Goal: Information Seeking & Learning: Learn about a topic

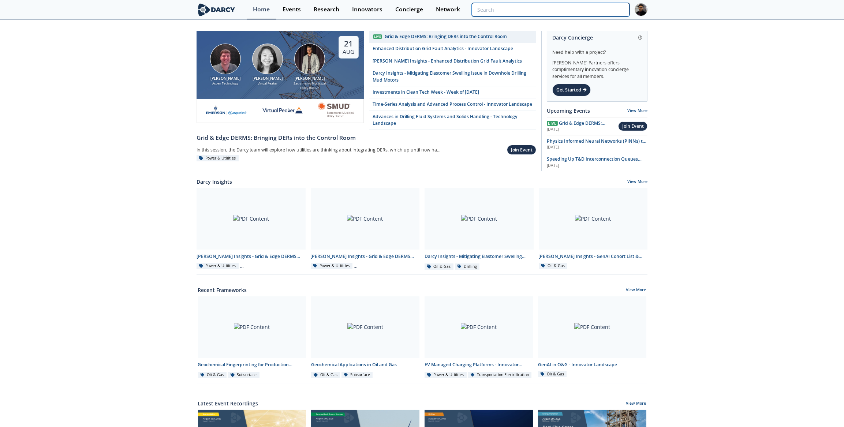
click at [578, 11] on input "search" at bounding box center [551, 10] width 158 height 14
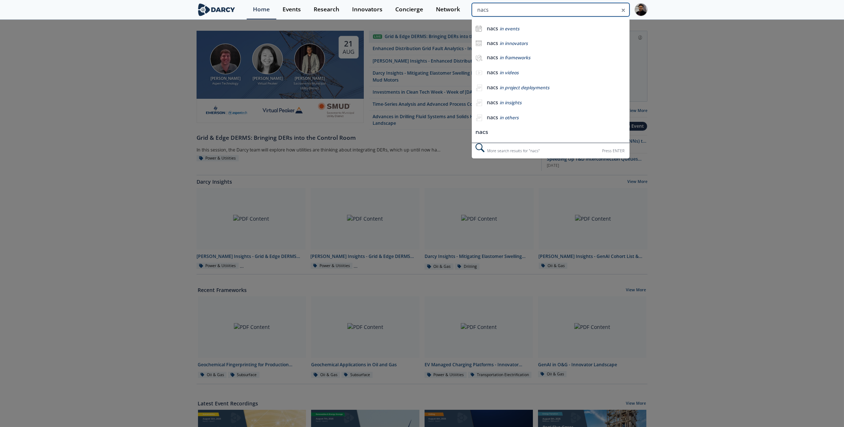
type input "nacs"
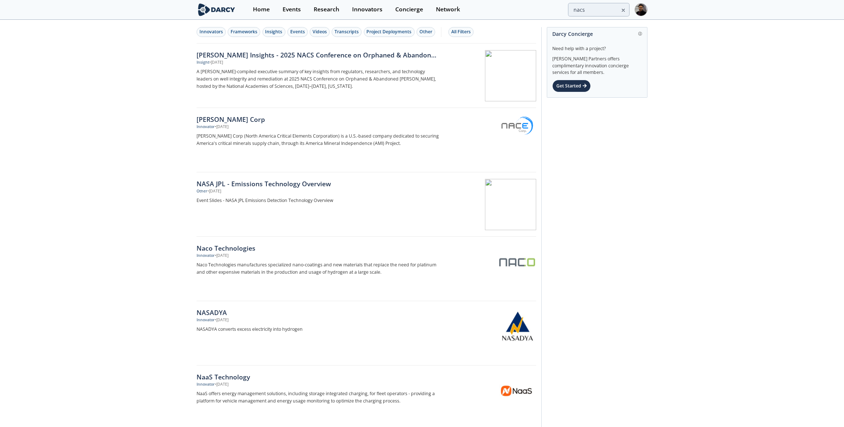
click at [322, 68] on p "A [PERSON_NAME]-compiled executive summary of key insights from regulators, res…" at bounding box center [318, 79] width 242 height 22
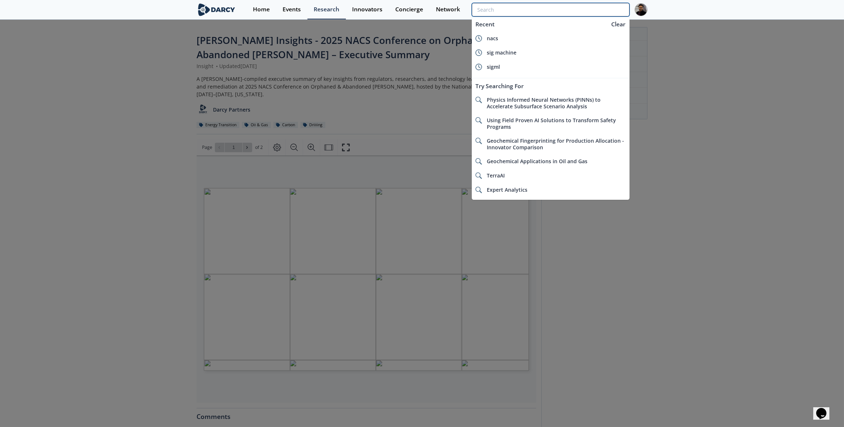
click at [582, 14] on input "search" at bounding box center [551, 10] width 158 height 14
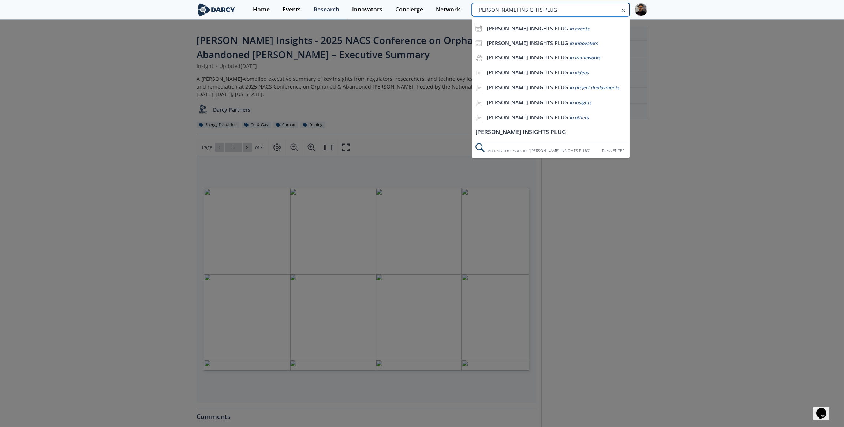
type input "[PERSON_NAME] INSIGHTS PLUG"
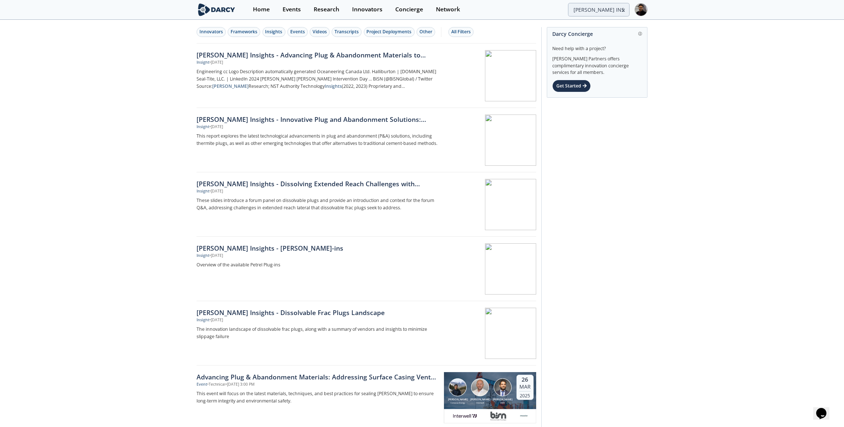
click at [429, 55] on div "[PERSON_NAME] Insights - Advancing Plug & Abandonment Materials to address Surf…" at bounding box center [318, 55] width 242 height 10
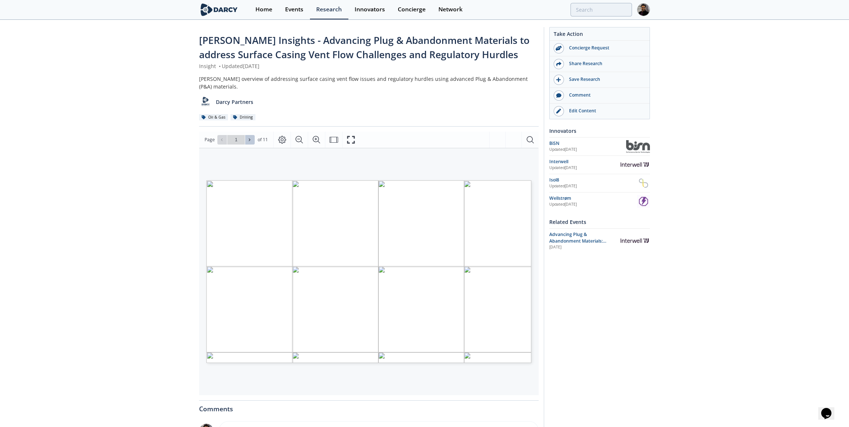
click at [251, 137] on span at bounding box center [249, 139] width 5 height 5
type input "2"
click at [251, 137] on span at bounding box center [249, 139] width 5 height 5
type input "3"
click at [251, 137] on span at bounding box center [249, 139] width 5 height 5
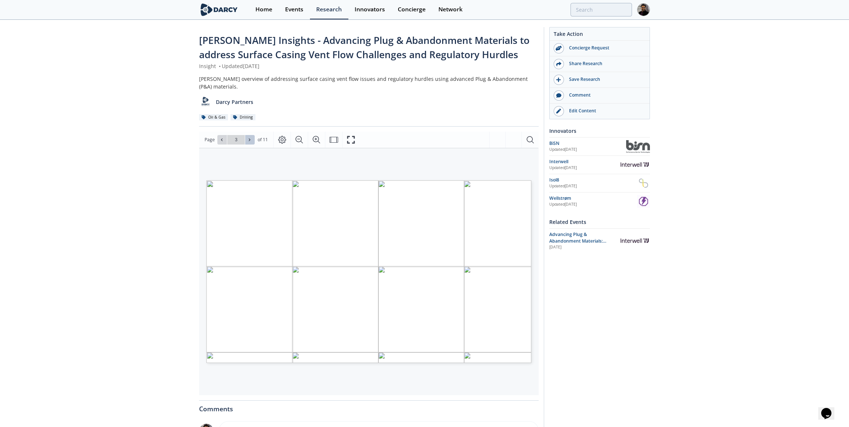
type input "4"
click at [251, 137] on span at bounding box center [249, 139] width 5 height 5
type input "5"
click at [251, 137] on span at bounding box center [249, 139] width 5 height 5
type input "6"
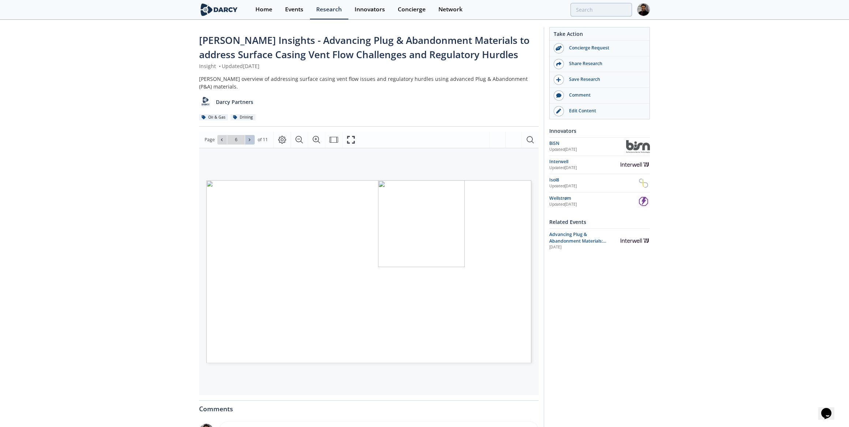
click at [251, 137] on span at bounding box center [249, 139] width 5 height 5
click at [223, 135] on button at bounding box center [222, 140] width 10 height 10
click at [258, 136] on span "of 11" at bounding box center [263, 139] width 10 height 7
click at [251, 138] on icon at bounding box center [249, 140] width 4 height 4
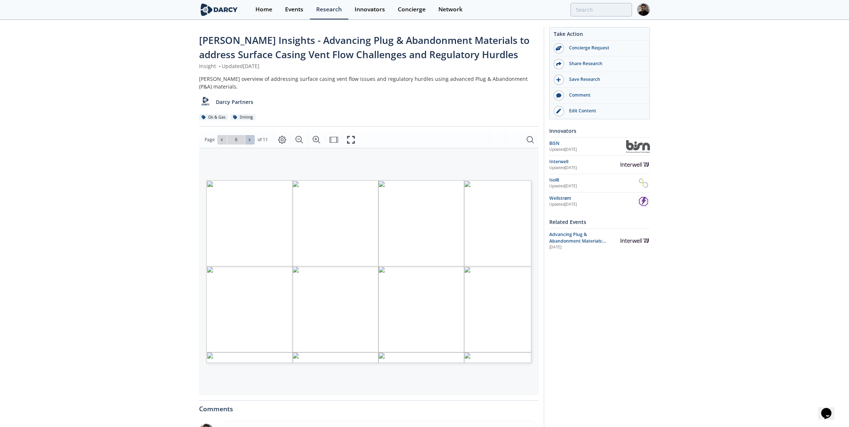
click at [251, 138] on icon at bounding box center [249, 140] width 4 height 4
type input "11"
click at [251, 135] on div "Go to Page 11" at bounding box center [235, 140] width 37 height 10
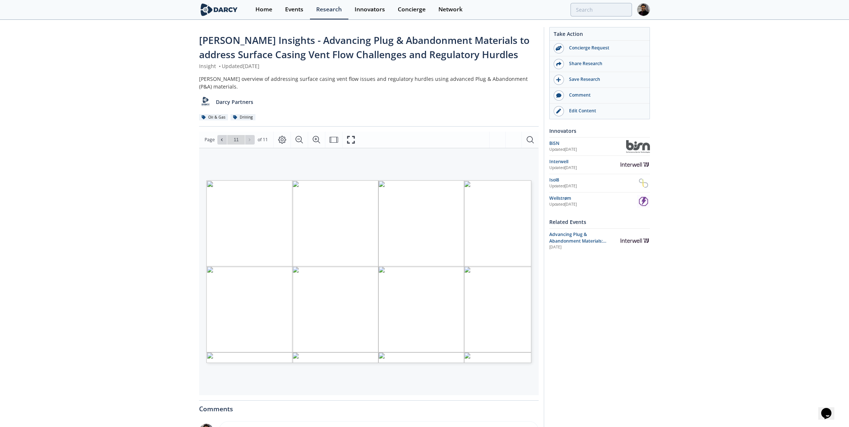
click at [251, 135] on div "Go to Page 11" at bounding box center [235, 140] width 37 height 10
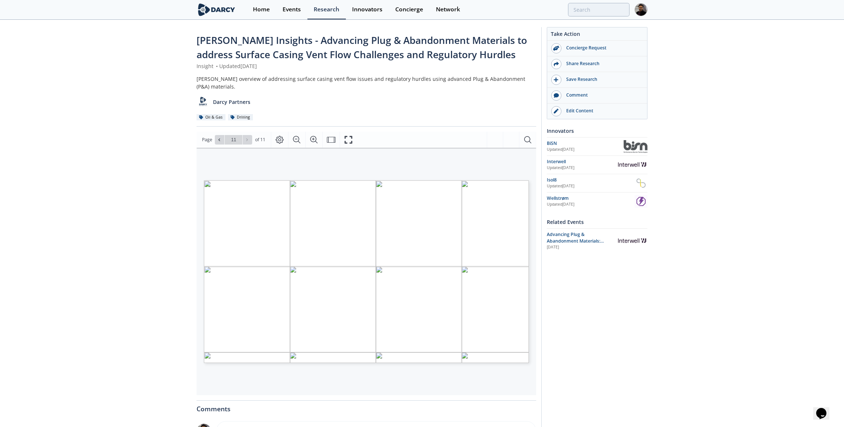
click at [576, 239] on span "Advancing Plug & Abandonment Materials: Addressing Surface Casing Vent Flow Cha…" at bounding box center [575, 247] width 57 height 33
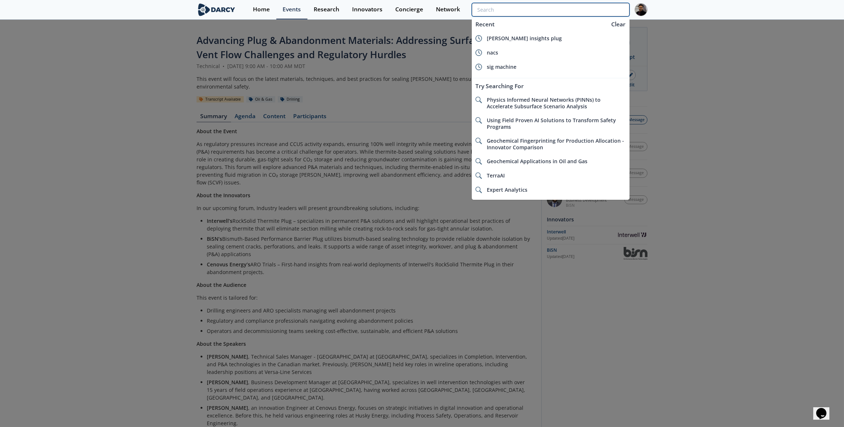
click at [591, 9] on input "search" at bounding box center [551, 10] width 158 height 14
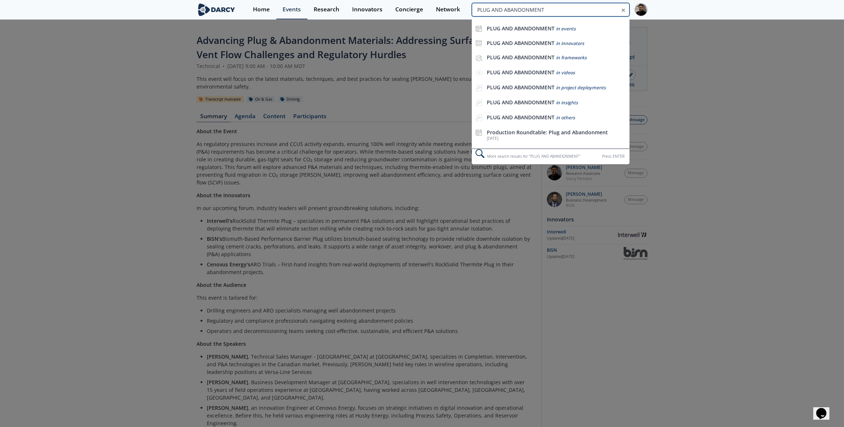
type input "PLUG AND ABANDONMENT"
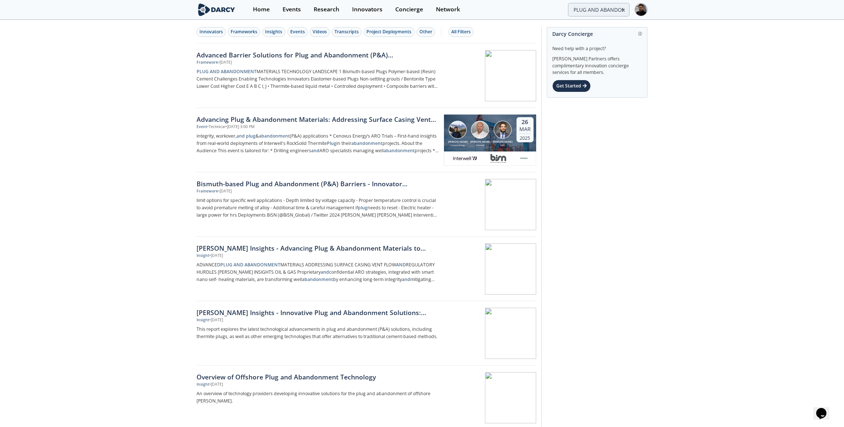
click at [305, 63] on div "Framework • [DATE]" at bounding box center [318, 63] width 242 height 6
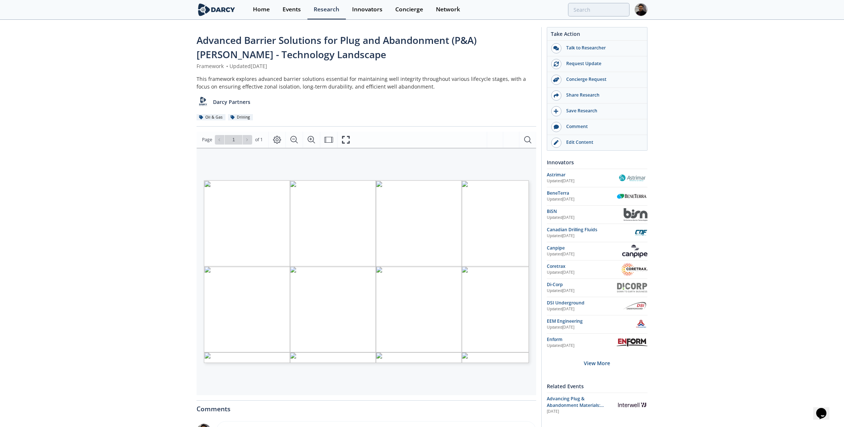
click at [112, 139] on div "Advanced Barrier Solutions for Plug and Abandonment (P&A) [PERSON_NAME] - Techn…" at bounding box center [422, 289] width 844 height 538
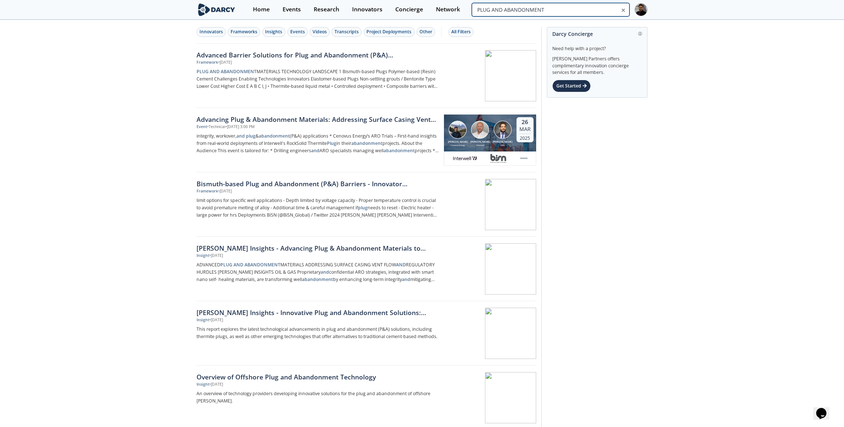
click at [607, 12] on input "PLUG AND ABANDONMENT" at bounding box center [551, 10] width 158 height 14
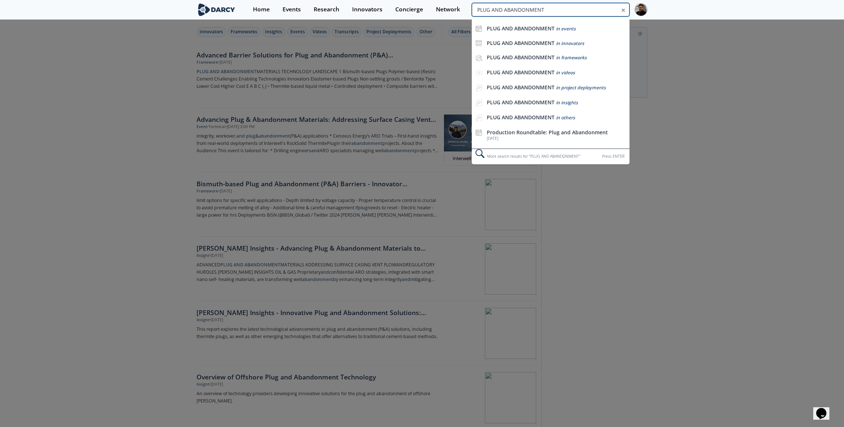
click at [606, 12] on input "PLUG AND ABANDONMENT" at bounding box center [551, 10] width 158 height 14
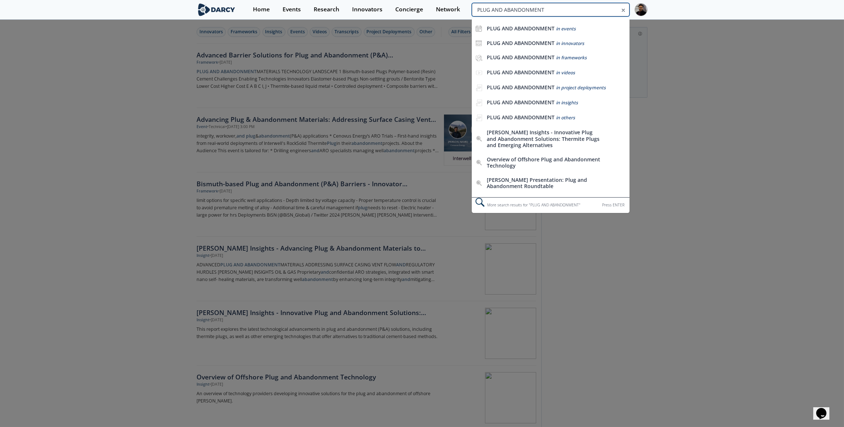
click at [606, 12] on input "PLUG AND ABANDONMENT" at bounding box center [551, 10] width 158 height 14
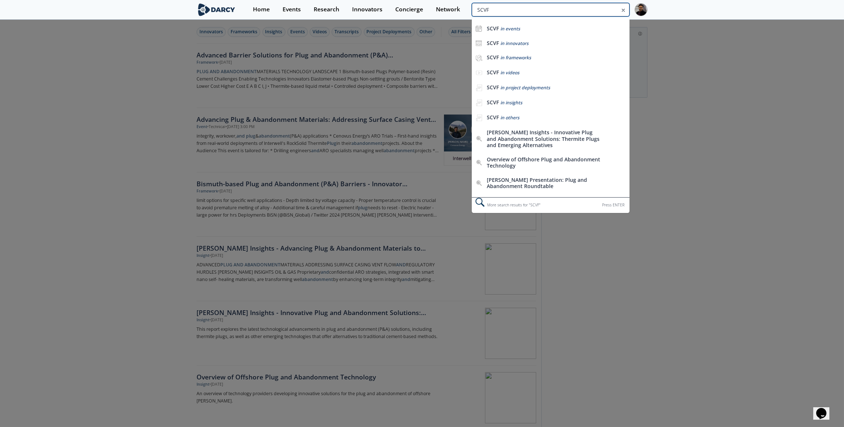
type input "SCVF"
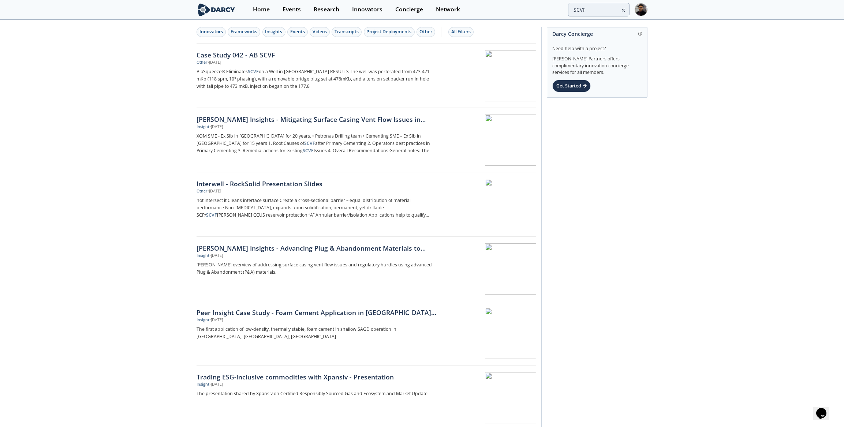
click at [270, 128] on div "Insight • [DATE]" at bounding box center [318, 127] width 242 height 6
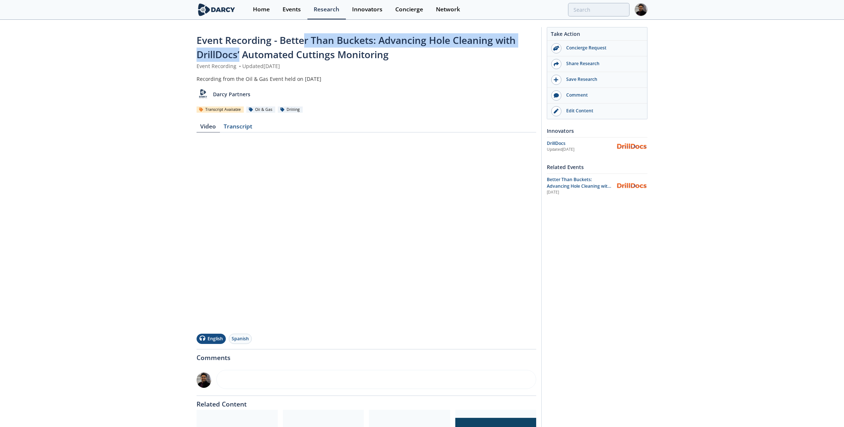
drag, startPoint x: 241, startPoint y: 53, endPoint x: 303, endPoint y: 44, distance: 62.4
click at [303, 44] on span "Event Recording - Better Than Buckets: Advancing Hole Cleaning with DrillDocs’ …" at bounding box center [356, 47] width 319 height 27
drag, startPoint x: 303, startPoint y: 44, endPoint x: 382, endPoint y: 44, distance: 79.1
click at [382, 44] on span "Event Recording - Better Than Buckets: Advancing Hole Cleaning with DrillDocs’ …" at bounding box center [356, 47] width 319 height 27
click at [381, 40] on span "Event Recording - Better Than Buckets: Advancing Hole Cleaning with DrillDocs’ …" at bounding box center [356, 47] width 319 height 27
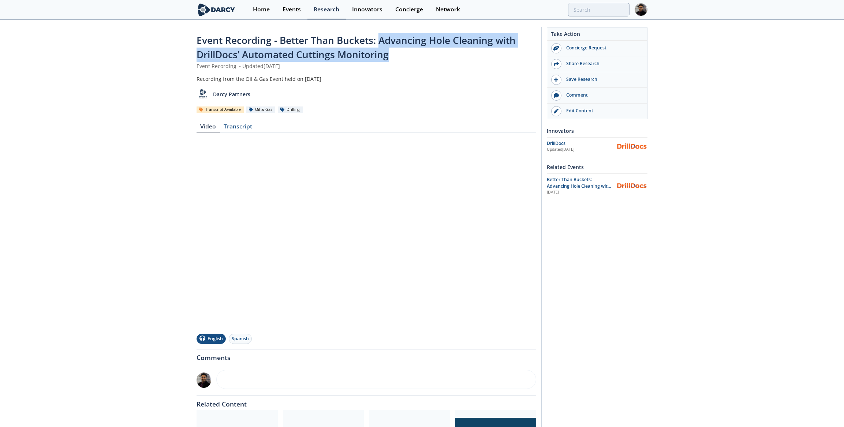
drag, startPoint x: 379, startPoint y: 40, endPoint x: 391, endPoint y: 61, distance: 24.4
click at [391, 61] on div "Event Recording - Better Than Buckets: Advancing Hole Cleaning with DrillDocs’ …" at bounding box center [367, 47] width 340 height 29
copy span "Advancing Hole Cleaning with DrillDocs’ Automated Cuttings Monitoring"
drag, startPoint x: 281, startPoint y: 42, endPoint x: 411, endPoint y: 53, distance: 130.4
click at [411, 53] on div "Event Recording - Better Than Buckets: Advancing Hole Cleaning with DrillDocs’ …" at bounding box center [367, 47] width 340 height 29
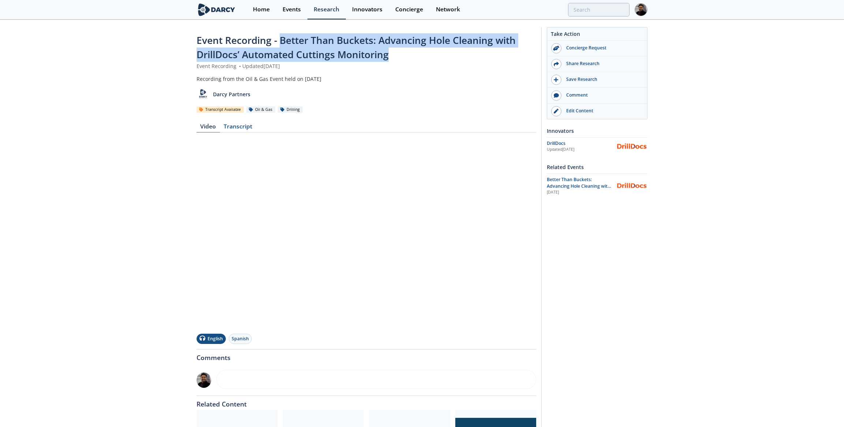
copy span "Better Than Buckets: Advancing Hole Cleaning with DrillDocs’ Automated Cuttings…"
